Goal: Task Accomplishment & Management: Manage account settings

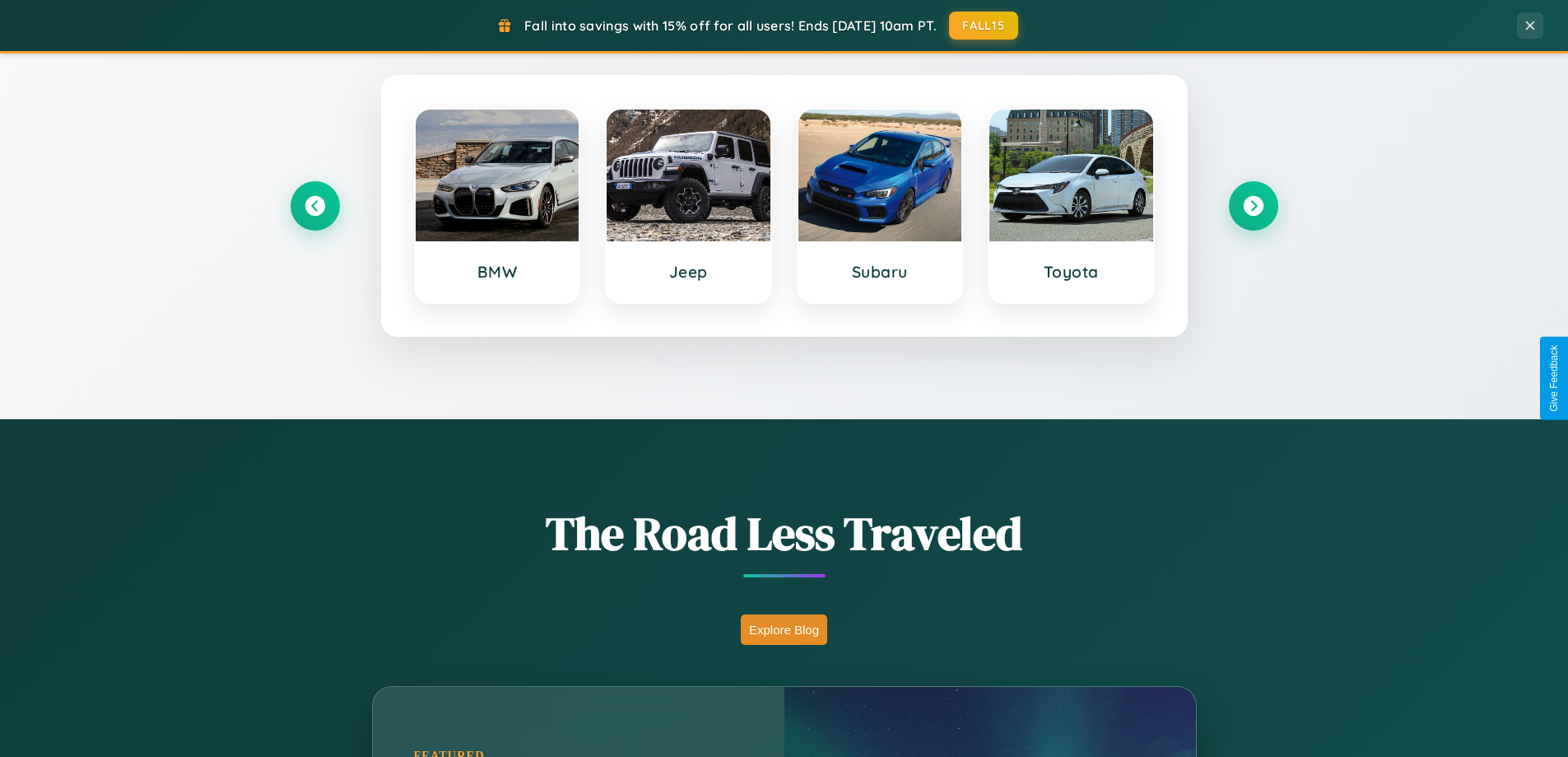
scroll to position [1133, 0]
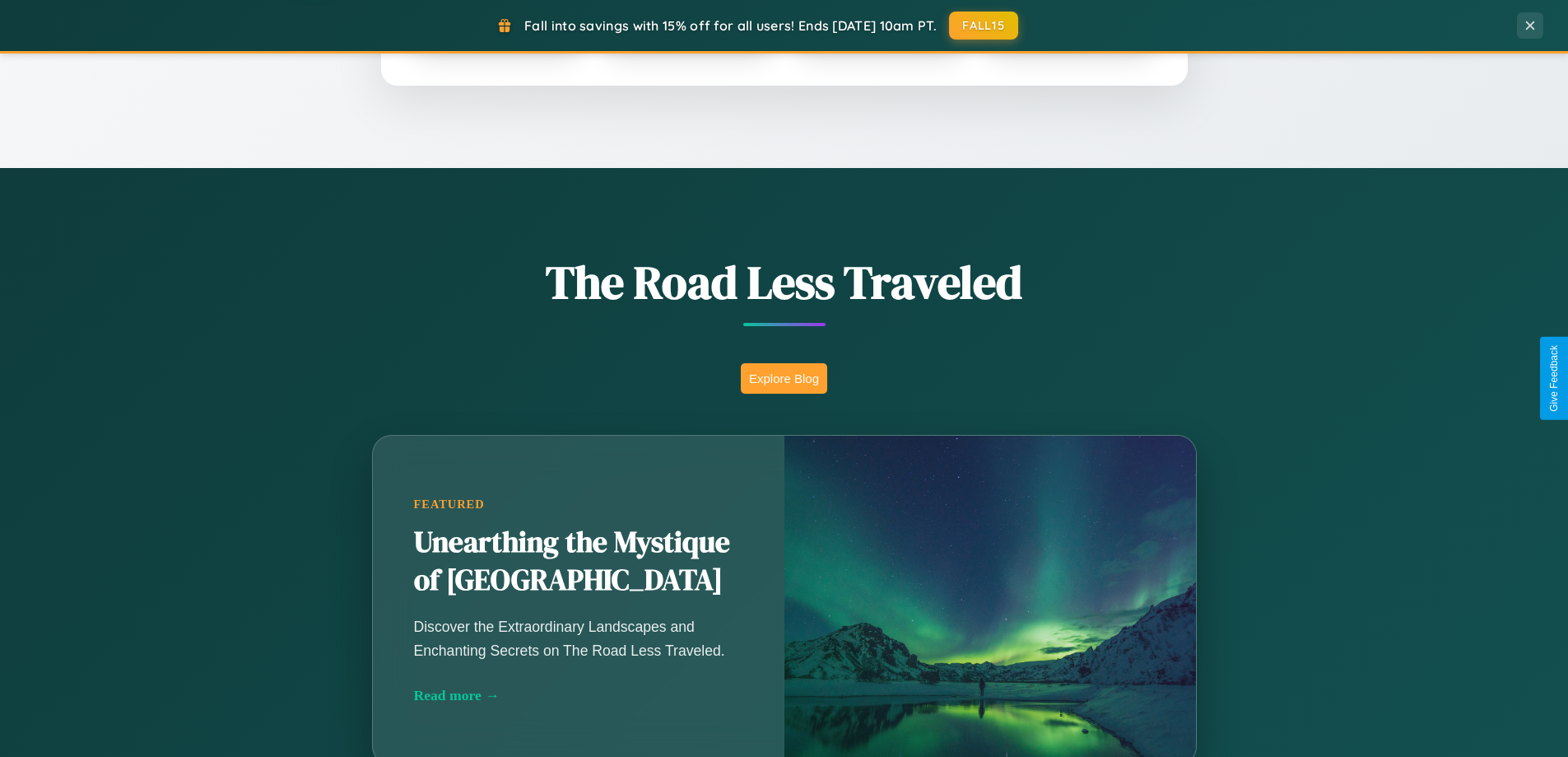
click at [784, 378] on button "Explore Blog" at bounding box center [784, 378] width 87 height 31
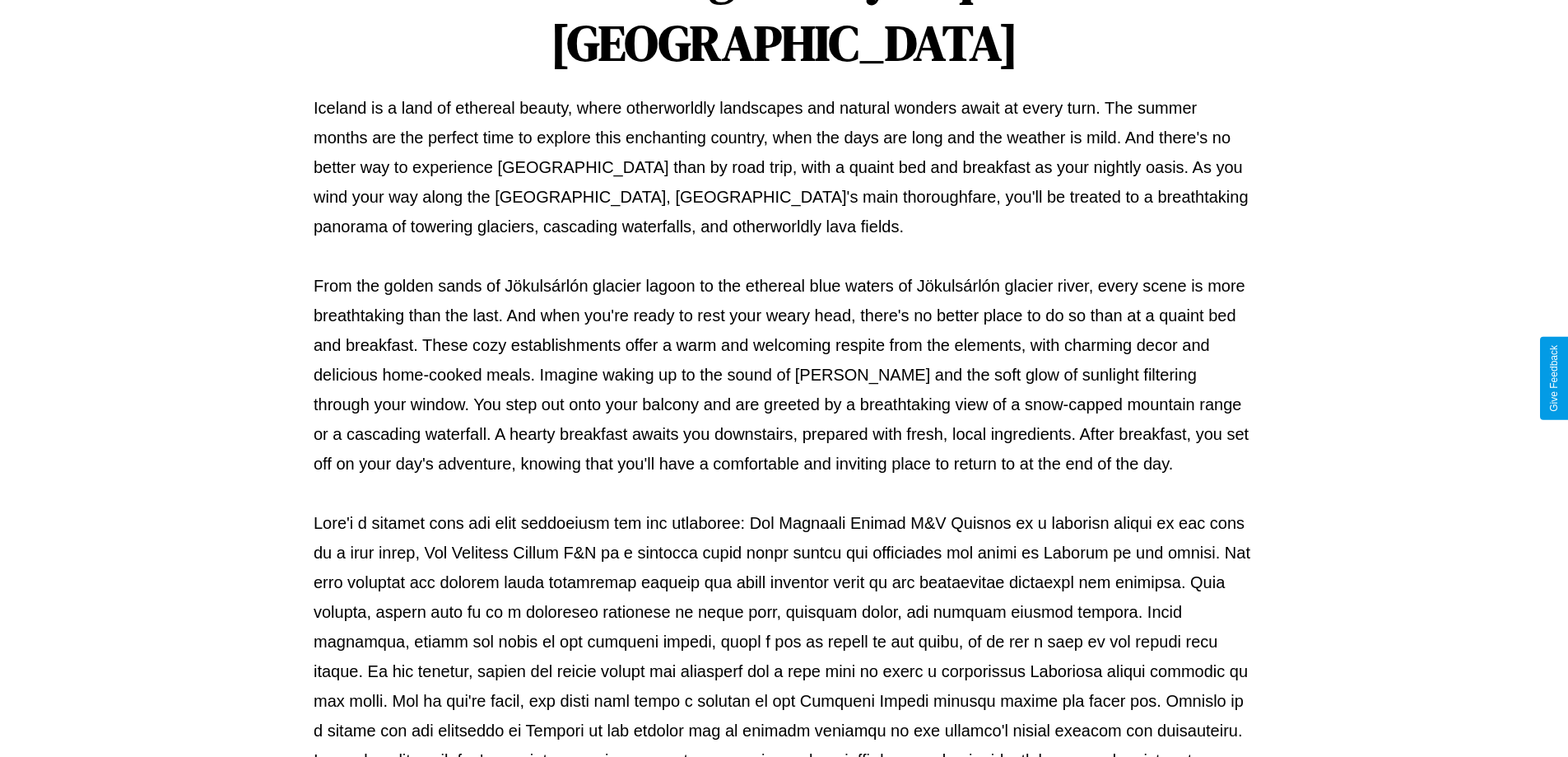
scroll to position [533, 0]
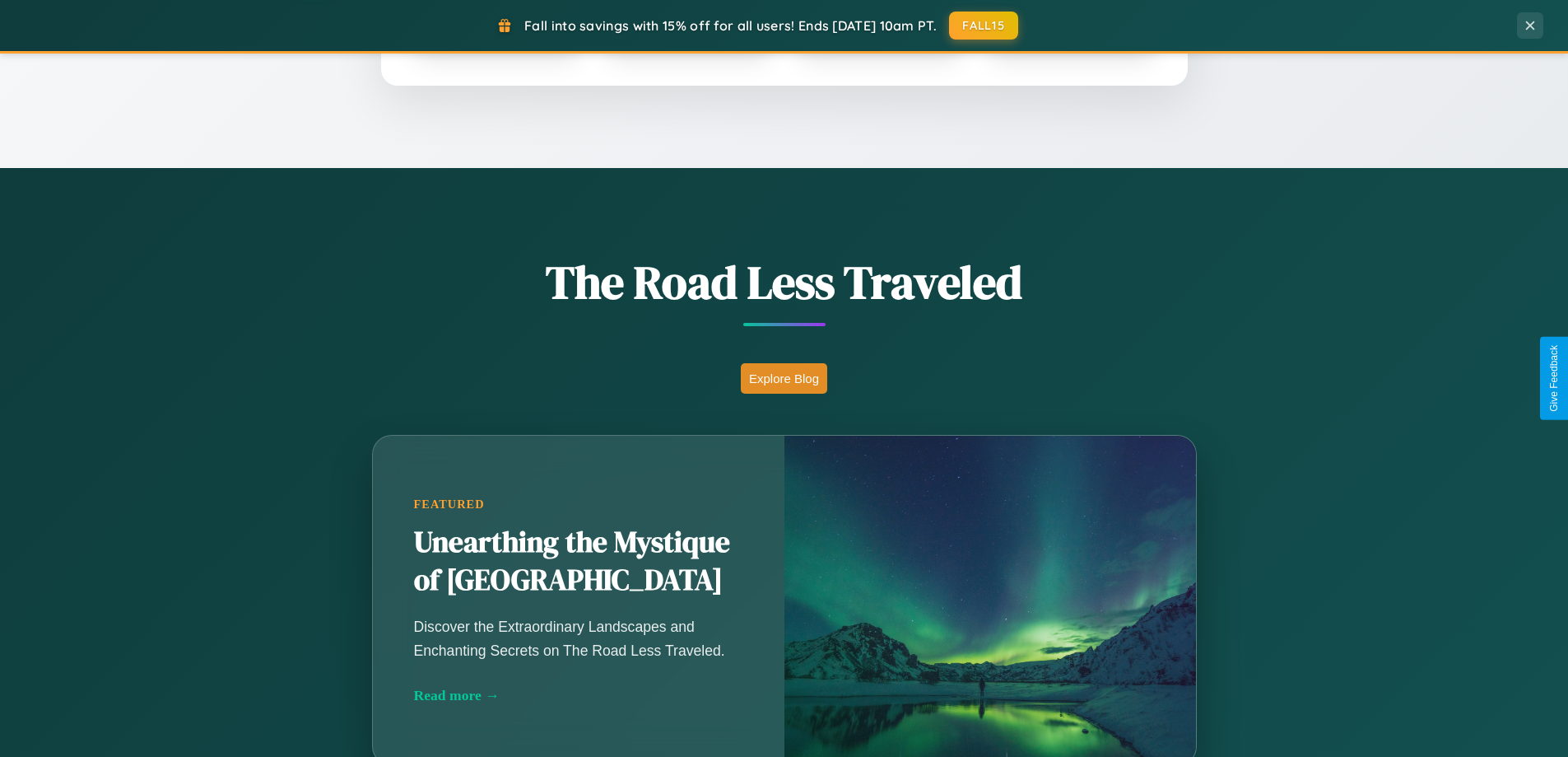
scroll to position [3169, 0]
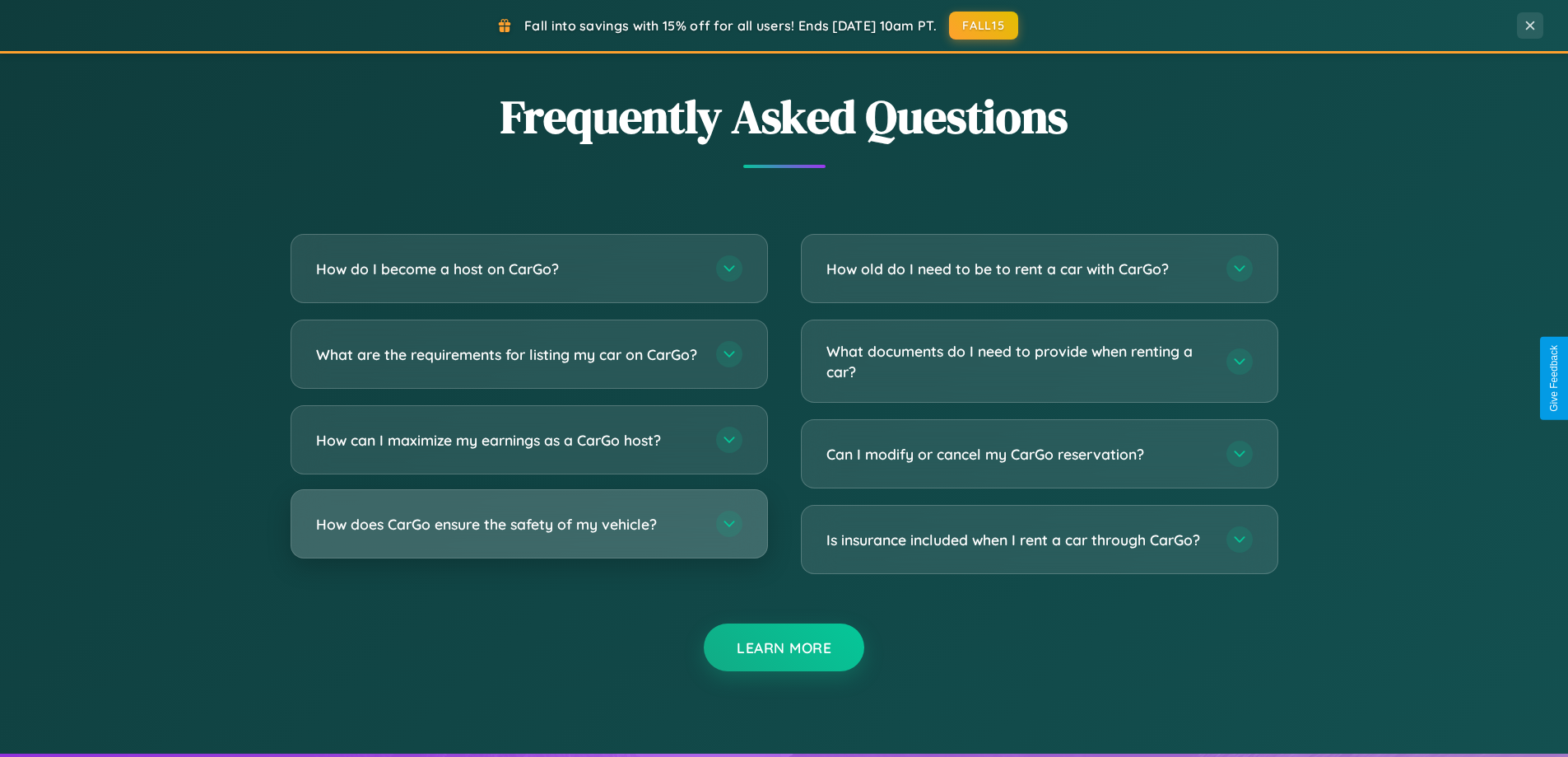
click at [528, 534] on h3 "How does CarGo ensure the safety of my vehicle?" at bounding box center [508, 524] width 384 height 20
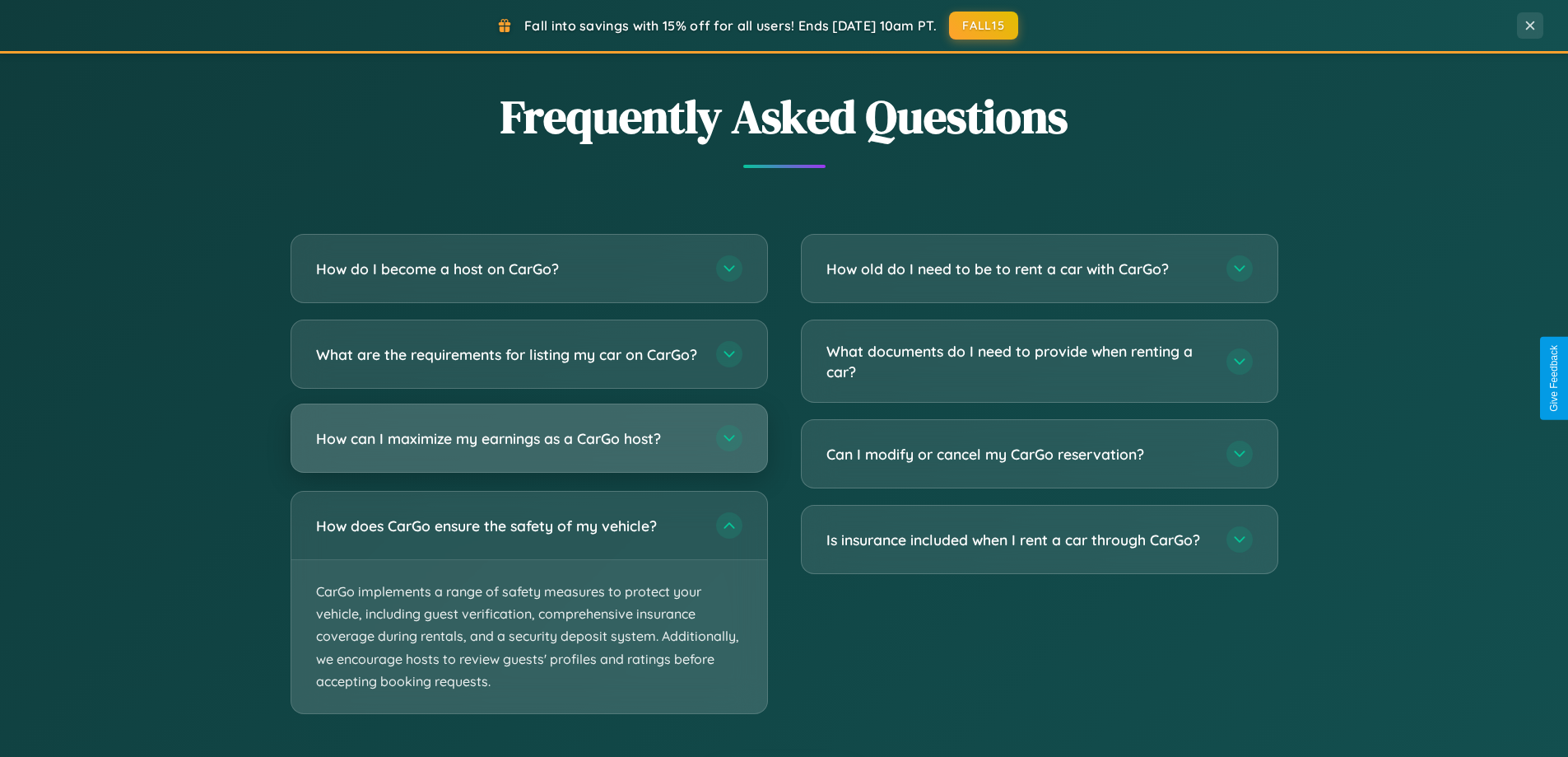
click at [528, 449] on h3 "How can I maximize my earnings as a CarGo host?" at bounding box center [508, 438] width 384 height 20
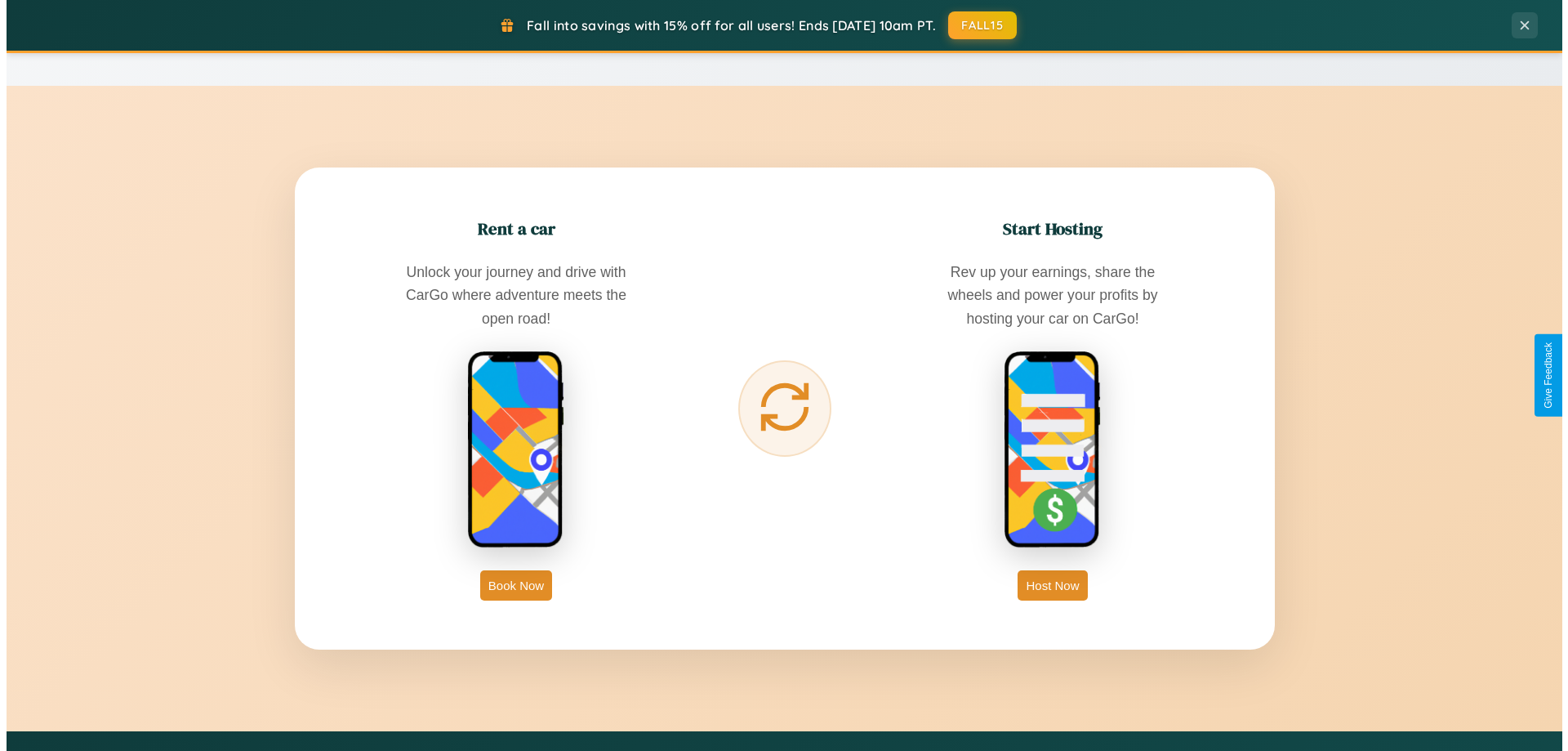
scroll to position [0, 0]
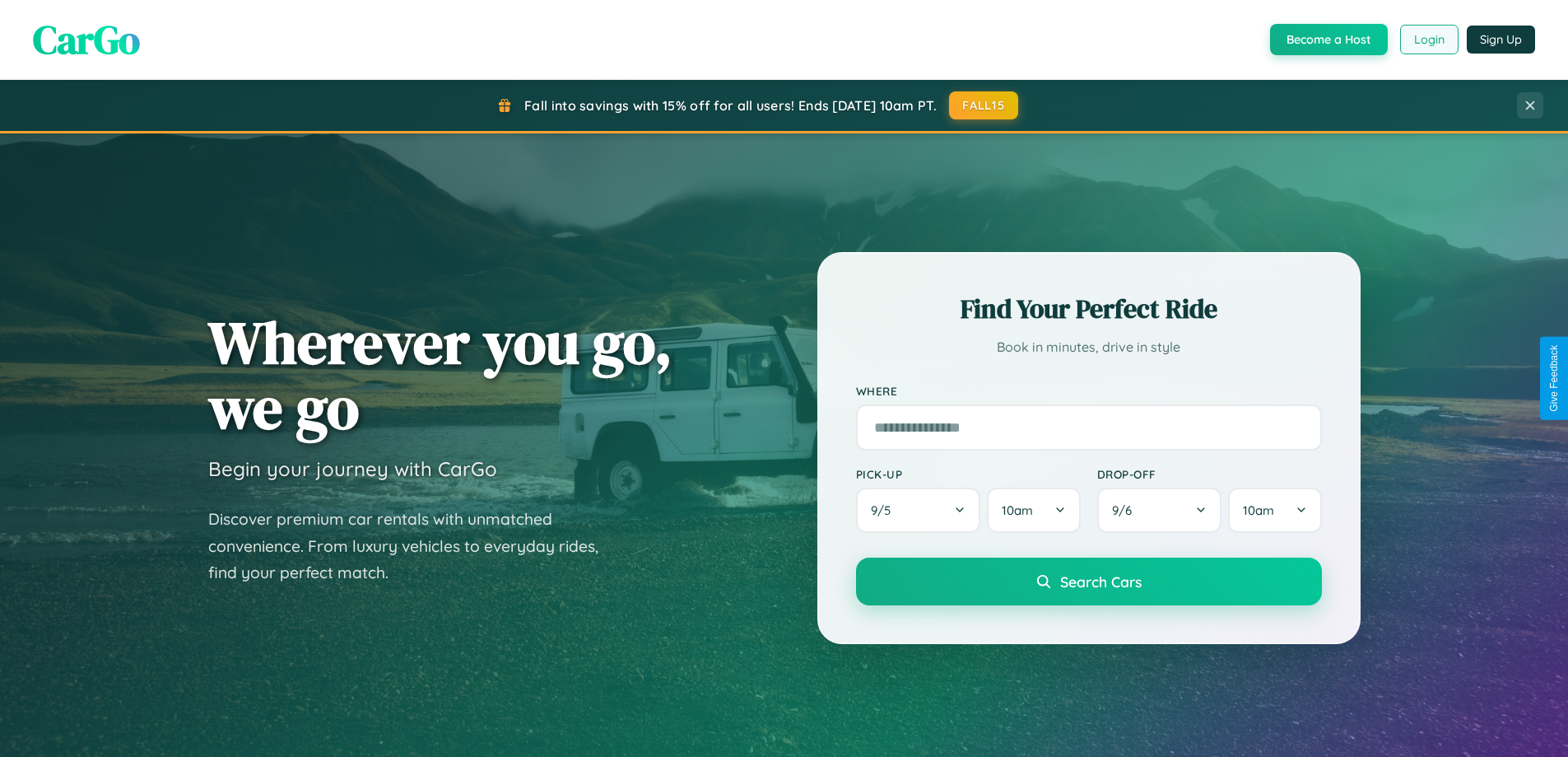
click at [1429, 40] on button "Login" at bounding box center [1430, 39] width 59 height 30
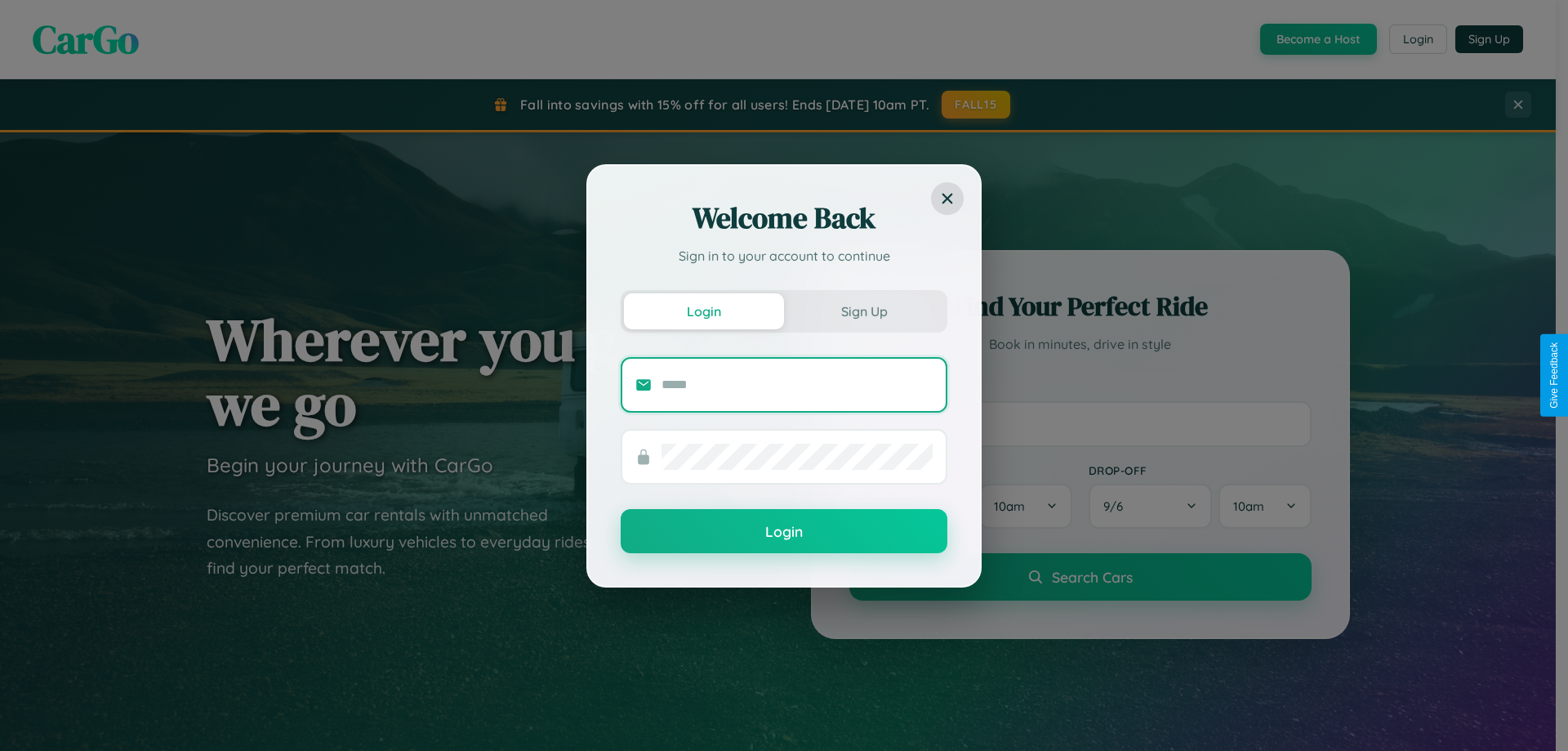
click at [797, 384] on input "text" at bounding box center [797, 384] width 271 height 26
type input "**********"
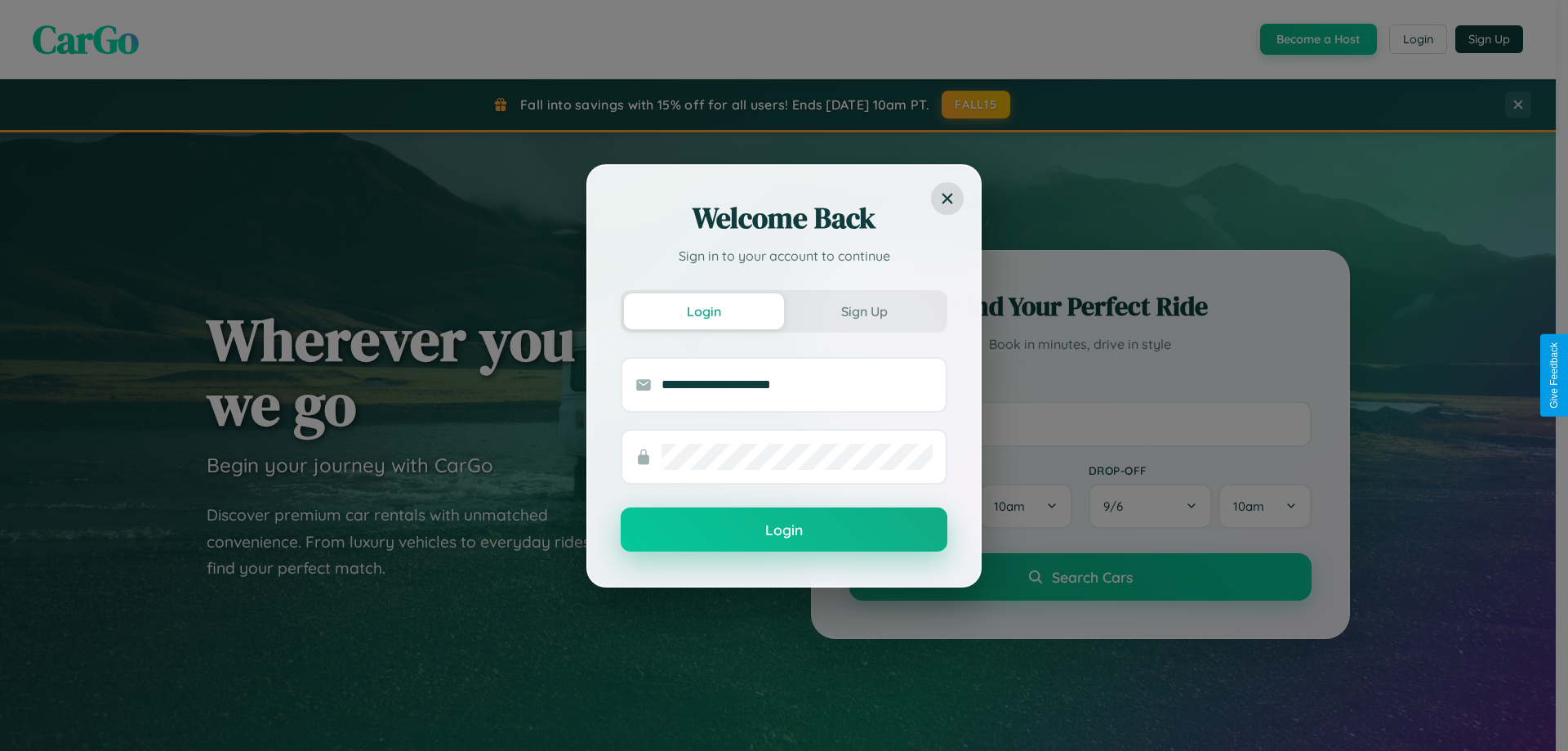
click at [784, 530] on button "Login" at bounding box center [784, 529] width 327 height 44
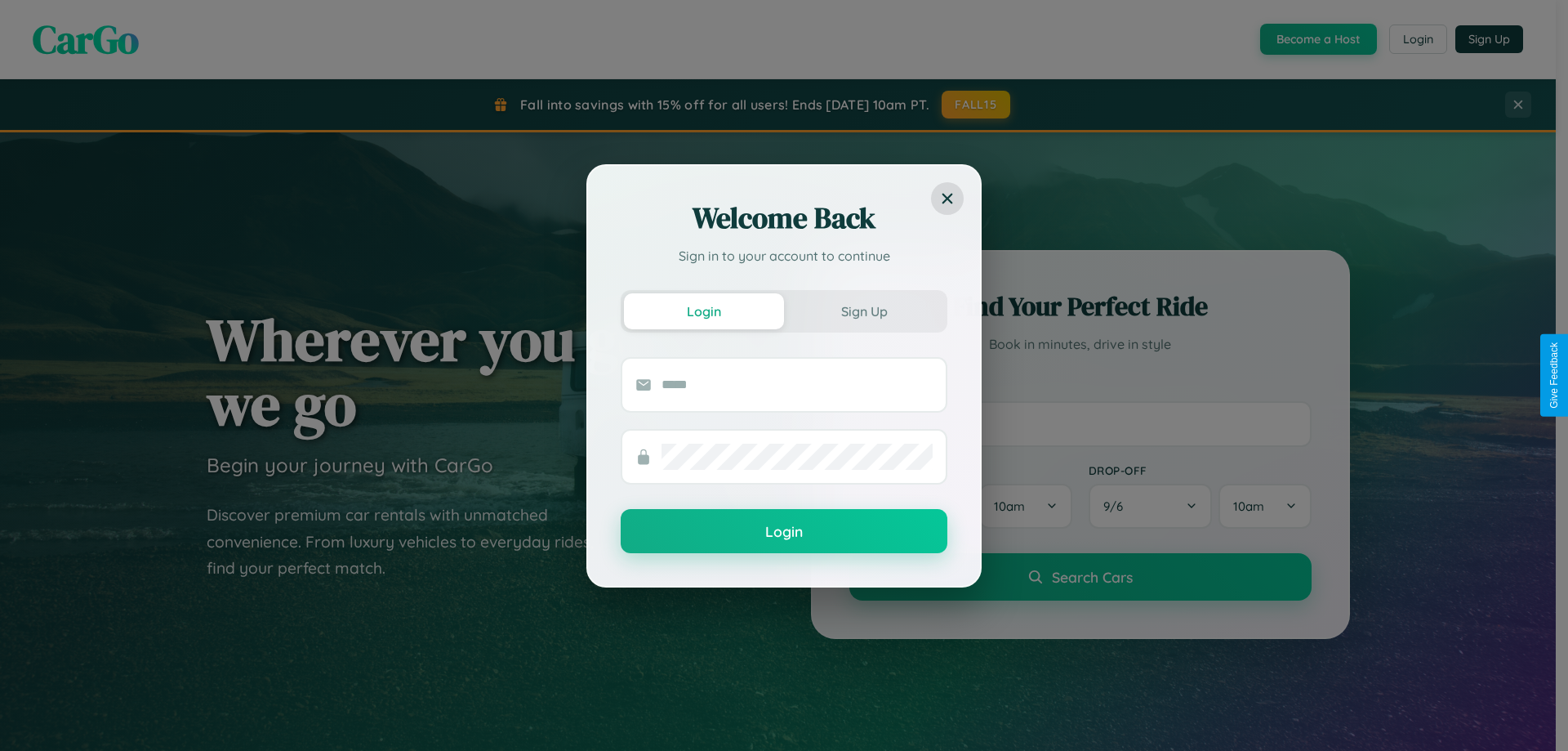
click at [1316, 40] on div "Welcome Back Sign in to your account to continue Login Sign Up Login" at bounding box center [784, 375] width 1568 height 751
click at [864, 310] on button "Sign Up" at bounding box center [864, 311] width 160 height 36
